Goal: Obtain resource: Download file/media

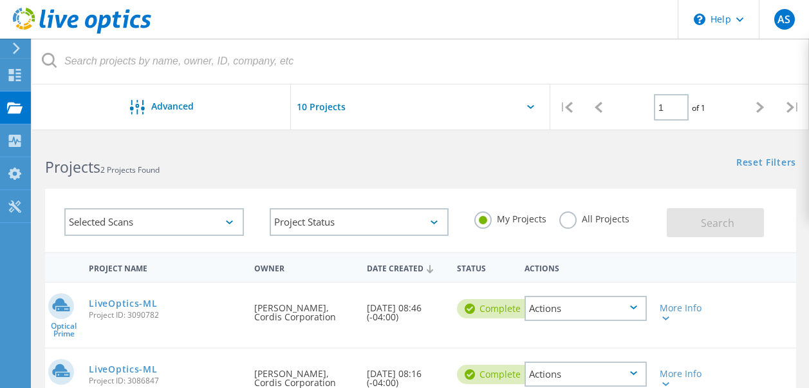
scroll to position [122, 0]
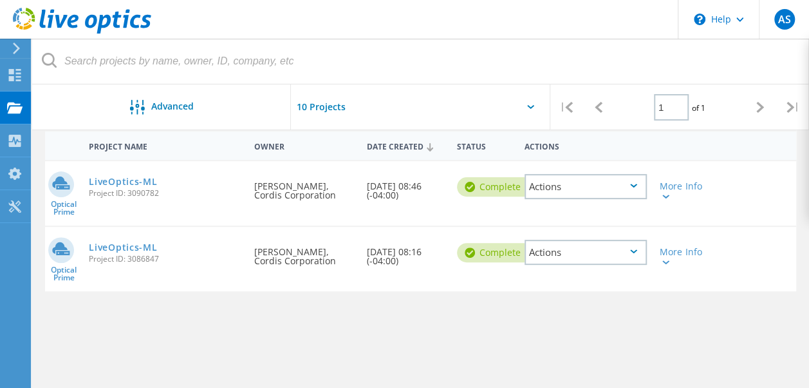
drag, startPoint x: 169, startPoint y: 261, endPoint x: 89, endPoint y: 259, distance: 79.9
click at [89, 259] on span "Project ID: 3086847" at bounding box center [165, 259] width 153 height 8
copy span "Project ID: 3086847"
click at [666, 259] on div at bounding box center [665, 262] width 10 height 8
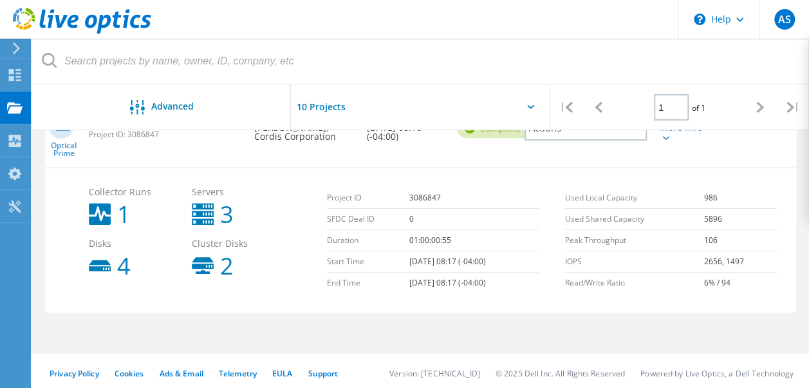
scroll to position [249, 0]
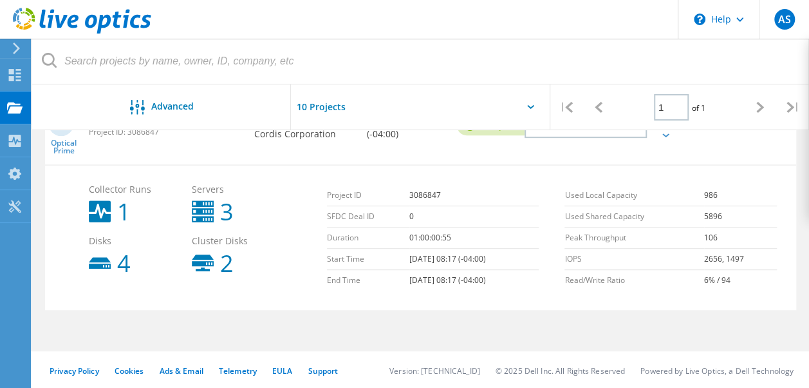
drag, startPoint x: 502, startPoint y: 263, endPoint x: 325, endPoint y: 263, distance: 177.1
click at [325, 263] on div "Project ID 3086847 SFDC Deal ID 0 Duration 01:00:00:55 Start Time 10/10/2025, 0…" at bounding box center [440, 237] width 238 height 118
click at [343, 259] on td "Start Time" at bounding box center [368, 259] width 82 height 21
drag, startPoint x: 328, startPoint y: 260, endPoint x: 505, endPoint y: 279, distance: 177.5
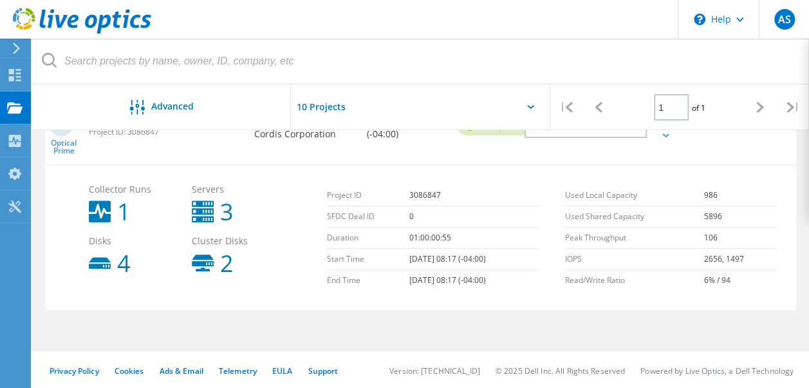
click at [505, 279] on tbody "Project ID 3086847 SFDC Deal ID 0 Duration 01:00:00:55 Start Time 10/10/2025, 0…" at bounding box center [433, 238] width 212 height 106
copy tbody "Start Time 10/10/2025, 08:17 (-04:00) End Time 10/11/2025, 08:17 (-04:00)"
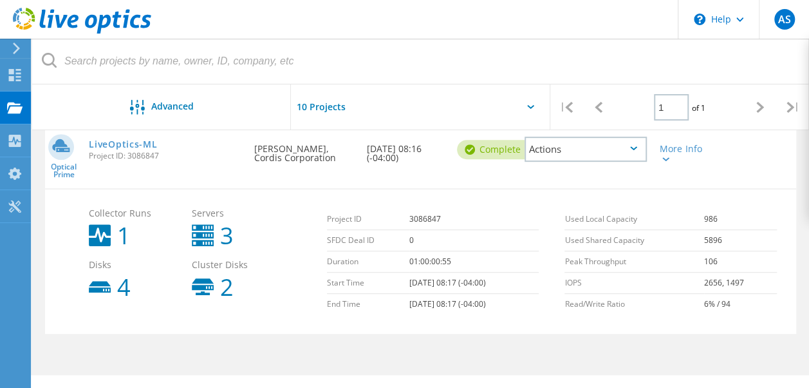
click at [619, 147] on div "Actions" at bounding box center [586, 148] width 122 height 25
click at [560, 157] on div "Share" at bounding box center [586, 159] width 120 height 20
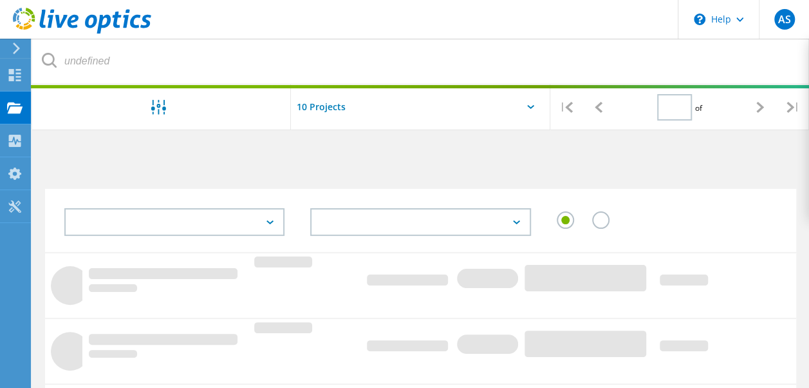
type input "1"
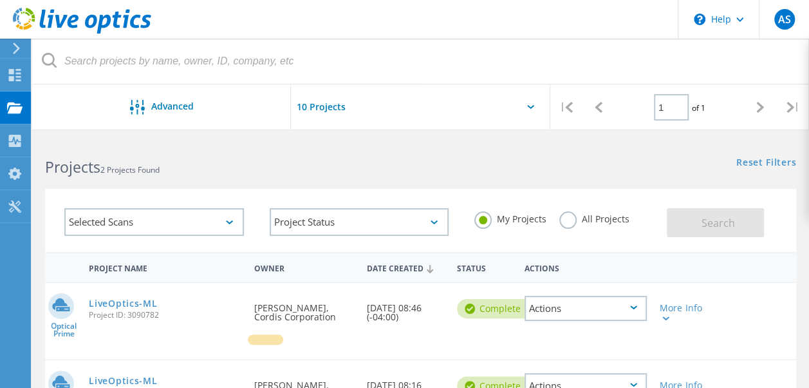
click at [428, 270] on icon at bounding box center [430, 269] width 6 height 8
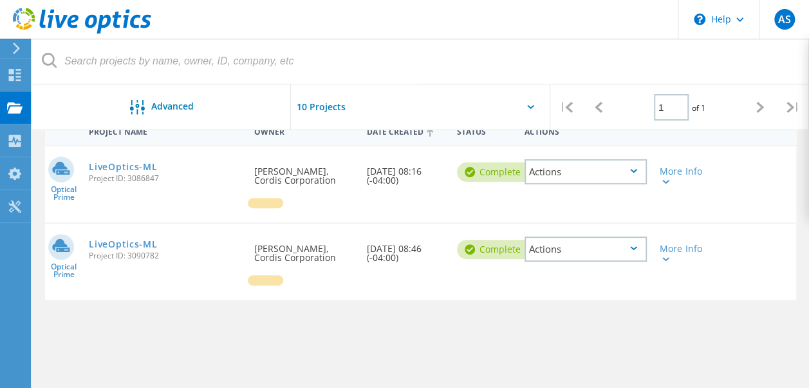
scroll to position [155, 0]
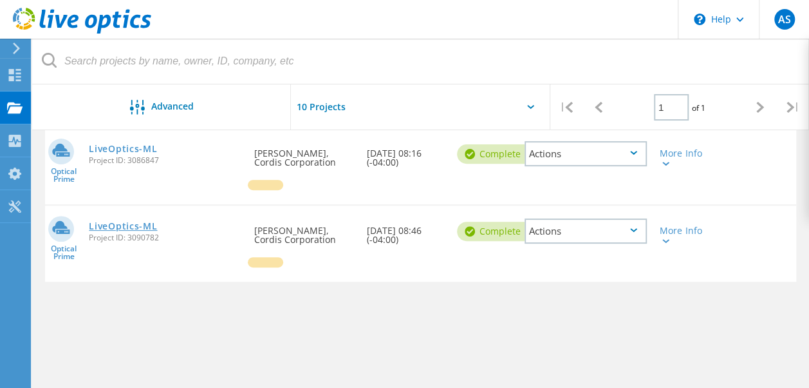
click at [118, 227] on link "LiveOptics-ML" at bounding box center [123, 225] width 68 height 9
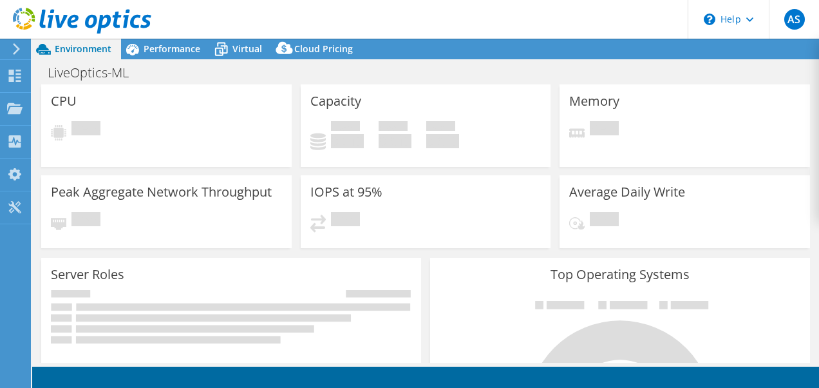
select select "USD"
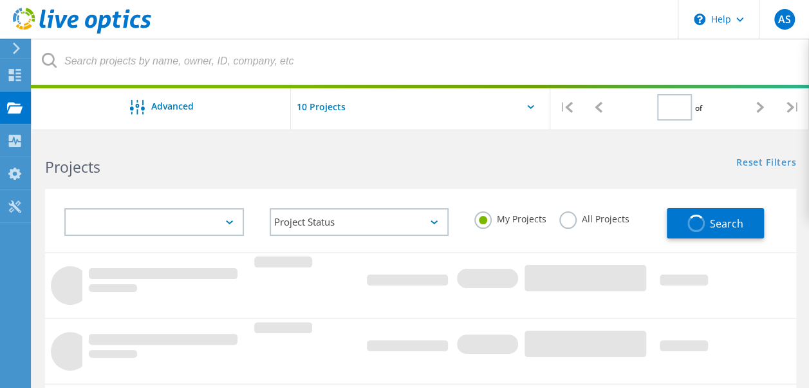
type input "1"
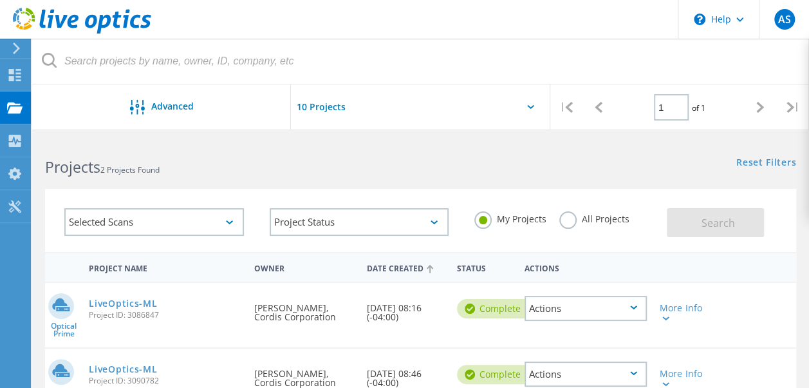
click at [215, 339] on div "Optical Prime LiveOptics-ML Project ID: 3086847 Requested By Anwar Shaik, Cordi…" at bounding box center [420, 315] width 751 height 64
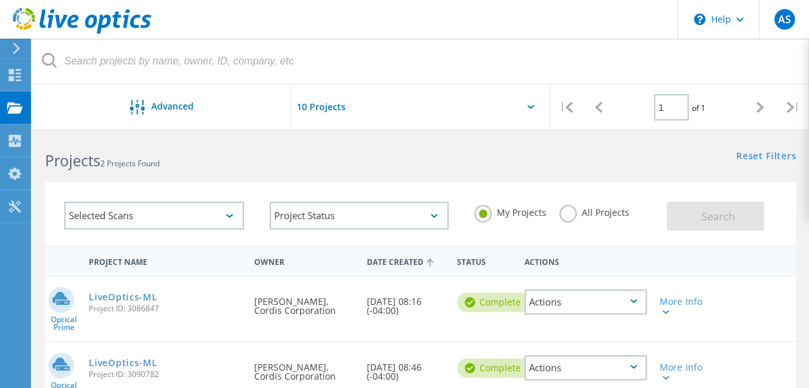
scroll to position [12, 0]
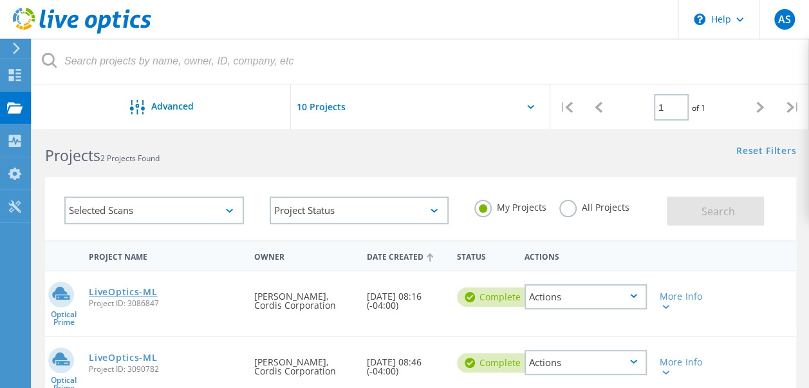
click at [130, 290] on link "LiveOptics-ML" at bounding box center [123, 291] width 68 height 9
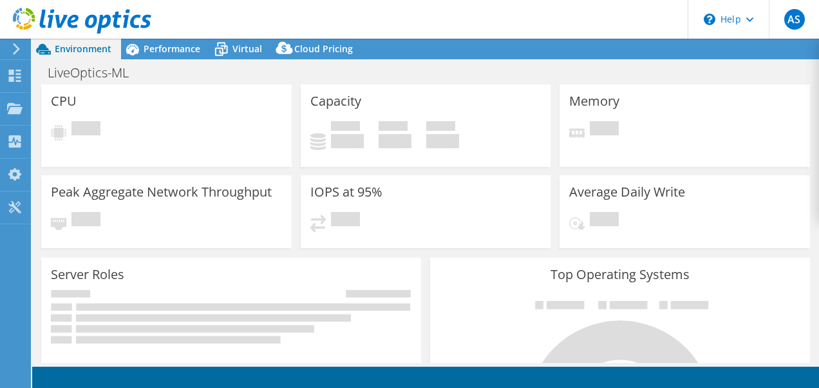
select select "USD"
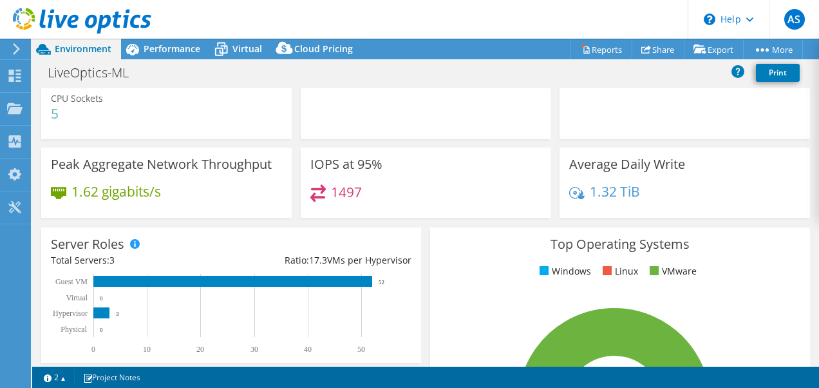
scroll to position [35, 0]
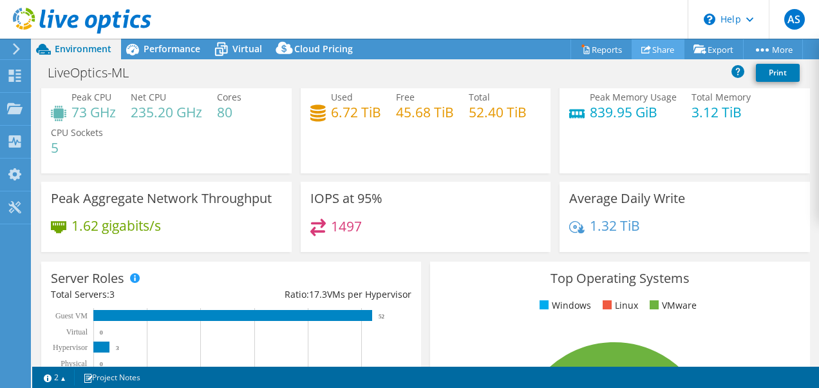
click at [659, 50] on link "Share" at bounding box center [658, 49] width 53 height 20
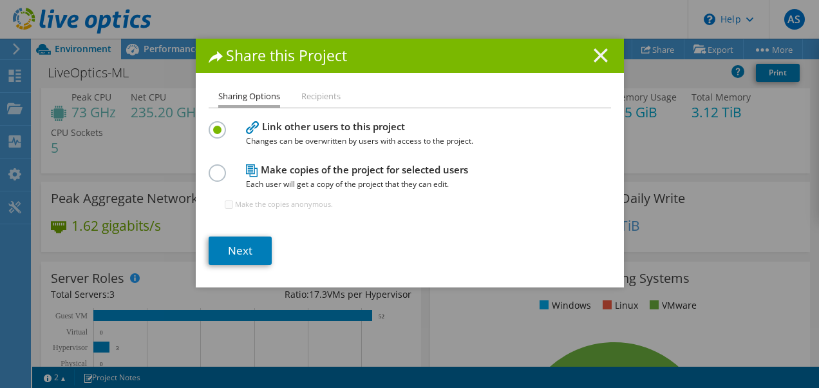
click at [594, 54] on line at bounding box center [600, 55] width 13 height 13
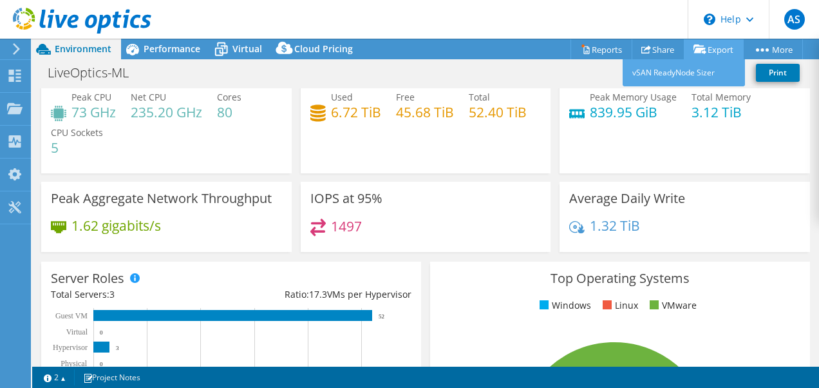
click at [708, 49] on link "Export" at bounding box center [714, 49] width 60 height 20
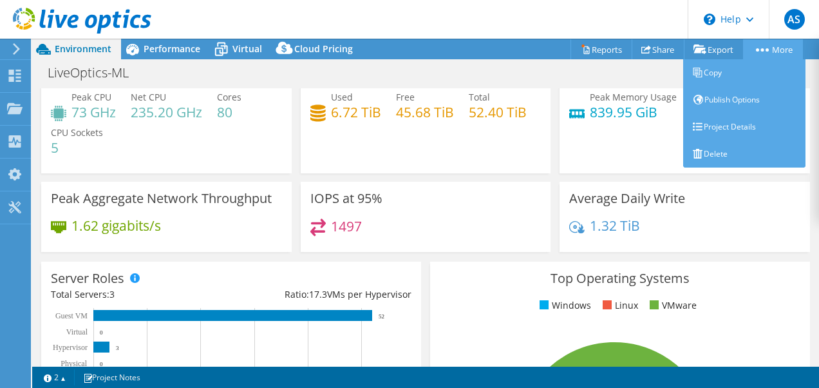
click at [773, 48] on link "More" at bounding box center [773, 49] width 60 height 20
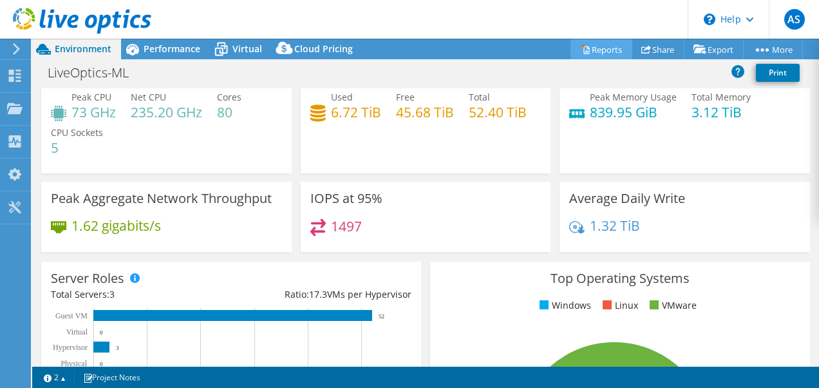
click at [588, 46] on link "Reports" at bounding box center [601, 49] width 62 height 20
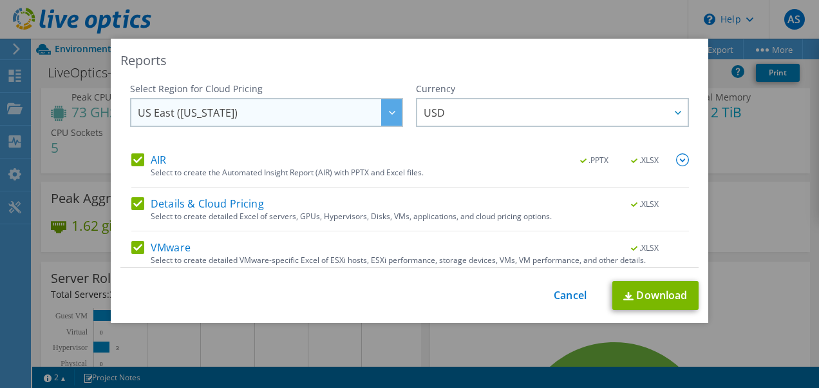
click at [381, 113] on div at bounding box center [391, 112] width 21 height 26
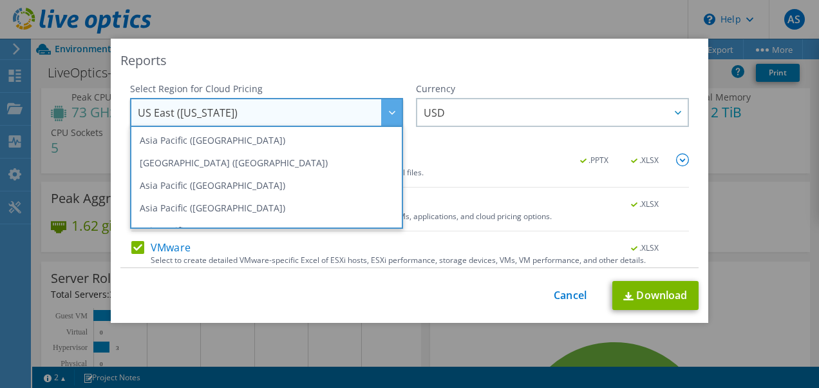
click at [471, 65] on div "Reports" at bounding box center [409, 61] width 578 height 18
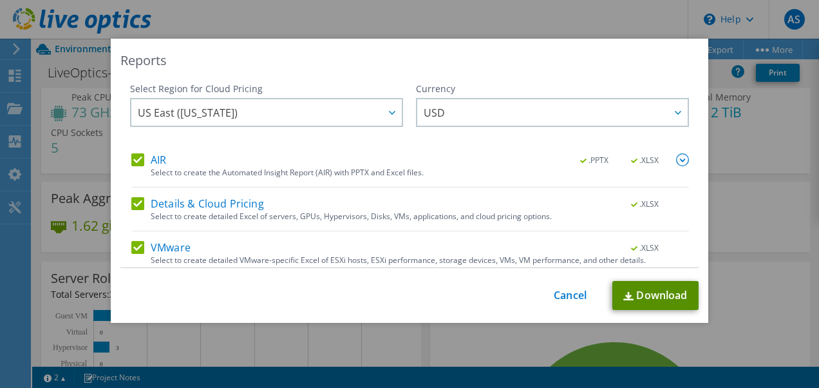
click at [635, 297] on link "Download" at bounding box center [655, 295] width 86 height 29
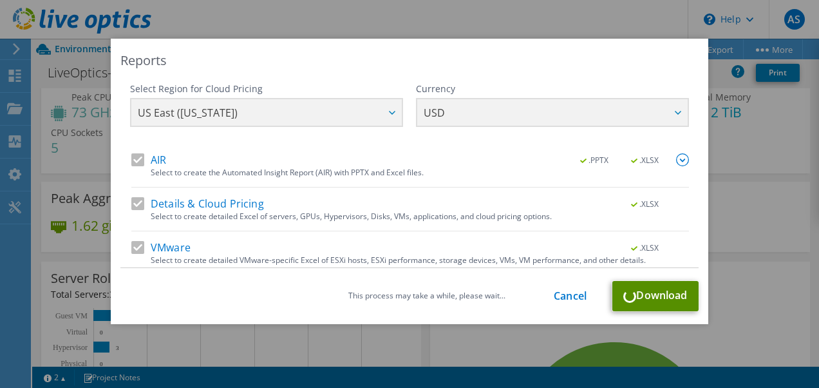
scroll to position [50, 0]
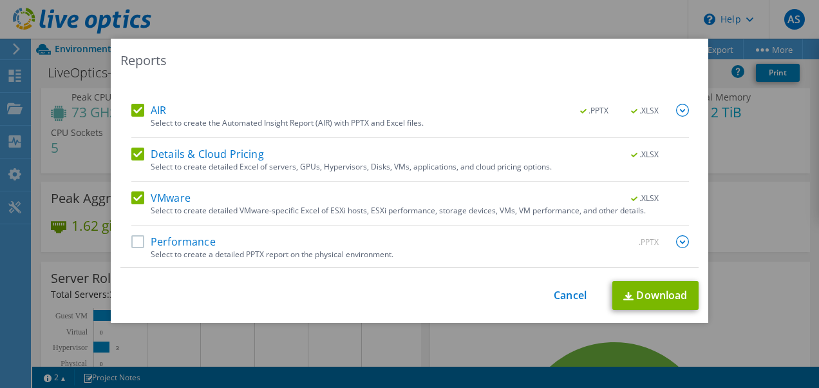
click at [134, 239] on label "Performance" at bounding box center [173, 241] width 84 height 13
click at [0, 0] on input "Performance" at bounding box center [0, 0] width 0 height 0
click at [645, 298] on link "Download" at bounding box center [655, 295] width 86 height 29
